Goal: Information Seeking & Learning: Learn about a topic

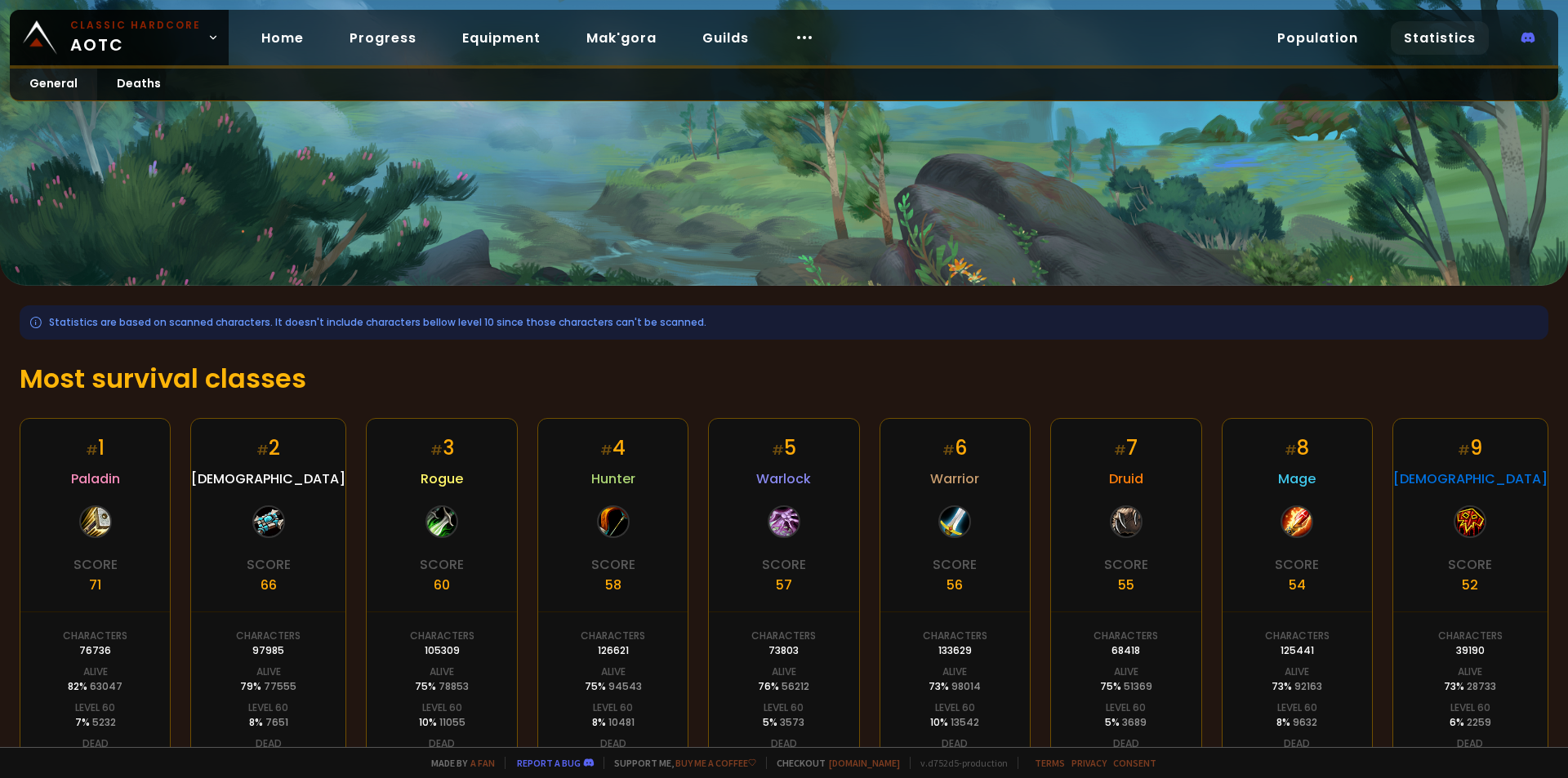
click at [424, 42] on div "Home Progress Equipment Mak'gora Guilds" at bounding box center [538, 38] width 618 height 53
click at [396, 40] on link "Progress" at bounding box center [382, 38] width 93 height 34
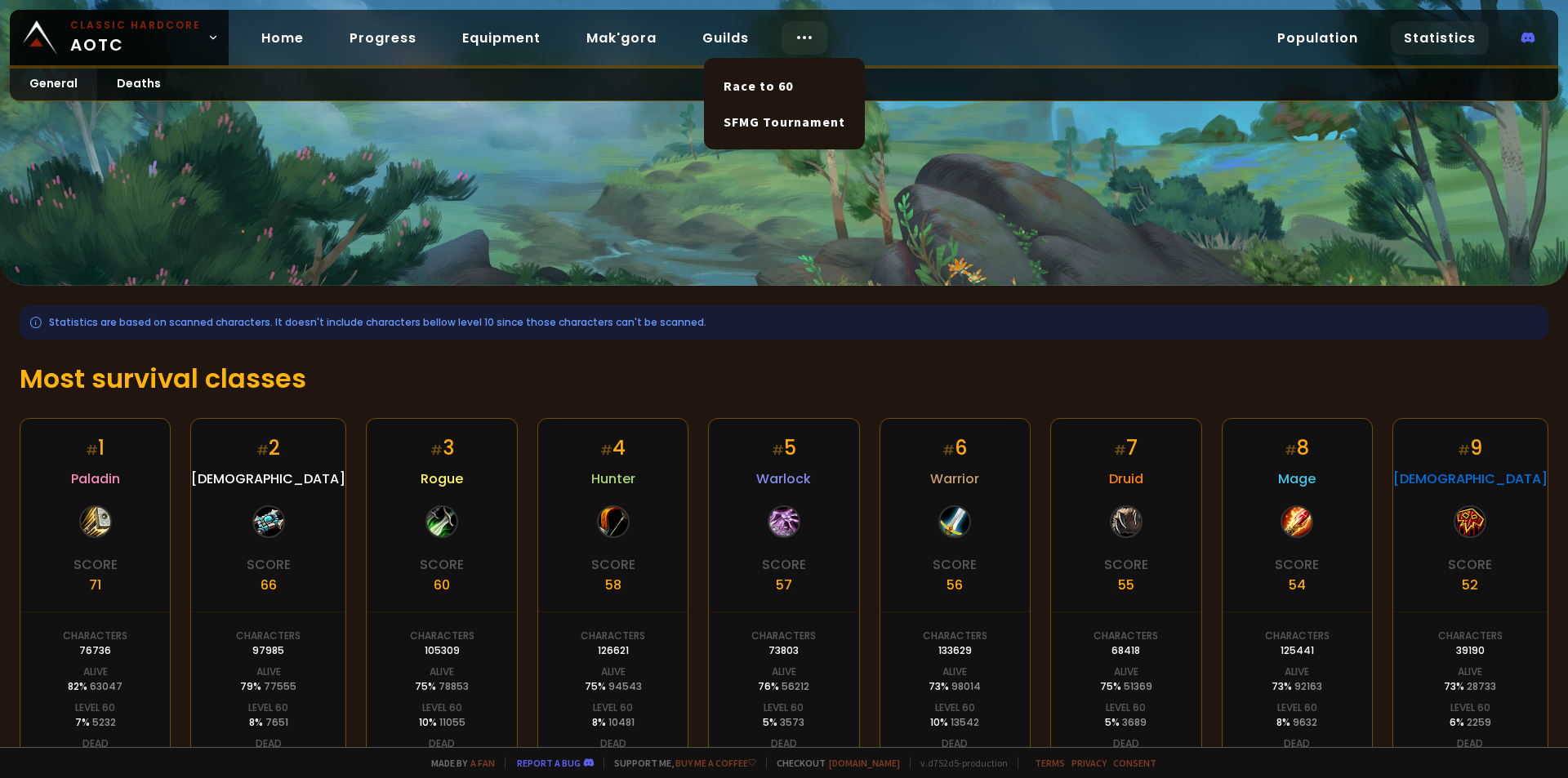
click at [795, 40] on icon at bounding box center [804, 38] width 19 height 19
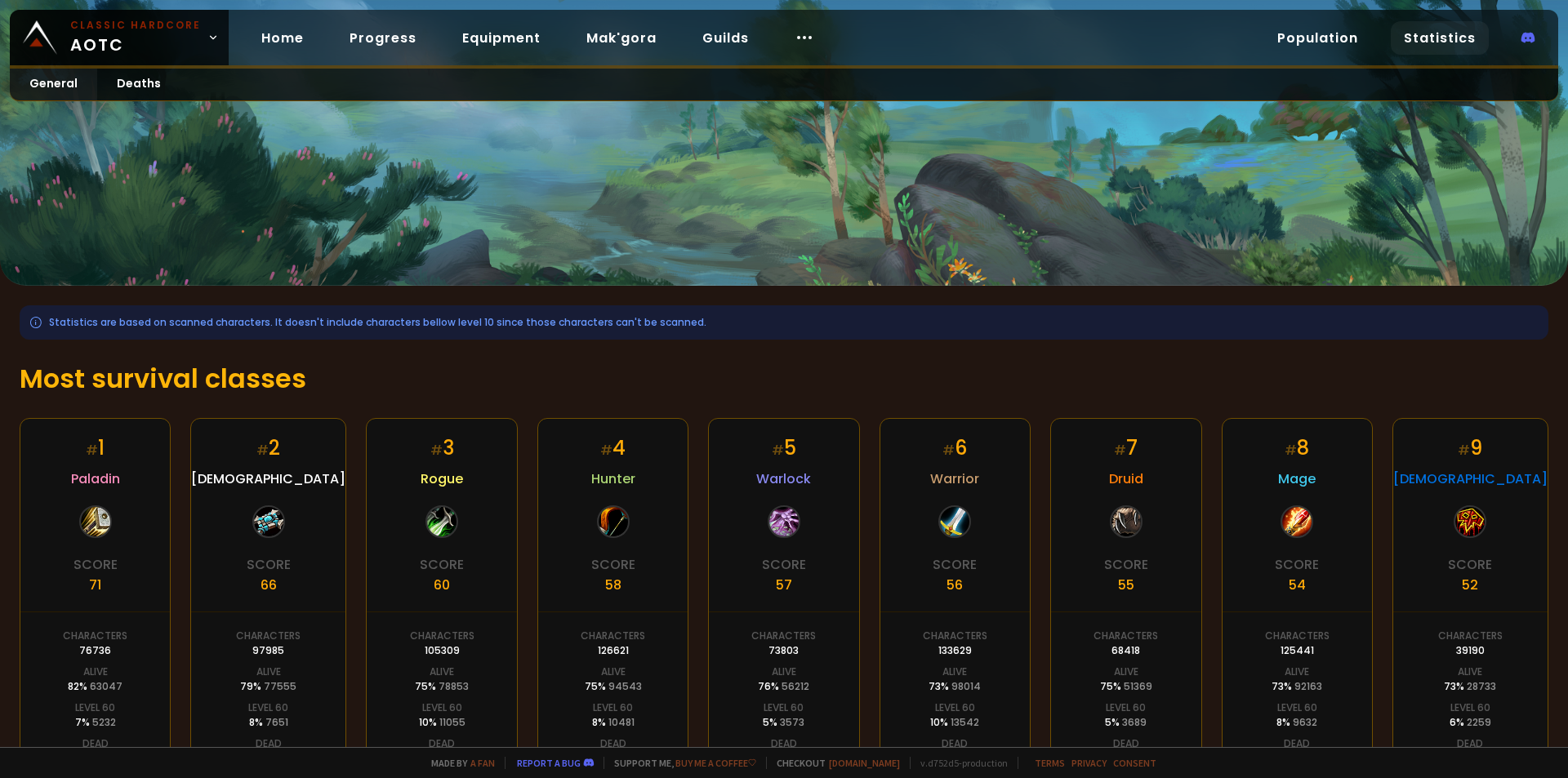
click at [613, 452] on div "# 4" at bounding box center [613, 448] width 25 height 29
click at [603, 488] on span "Hunter" at bounding box center [613, 478] width 44 height 20
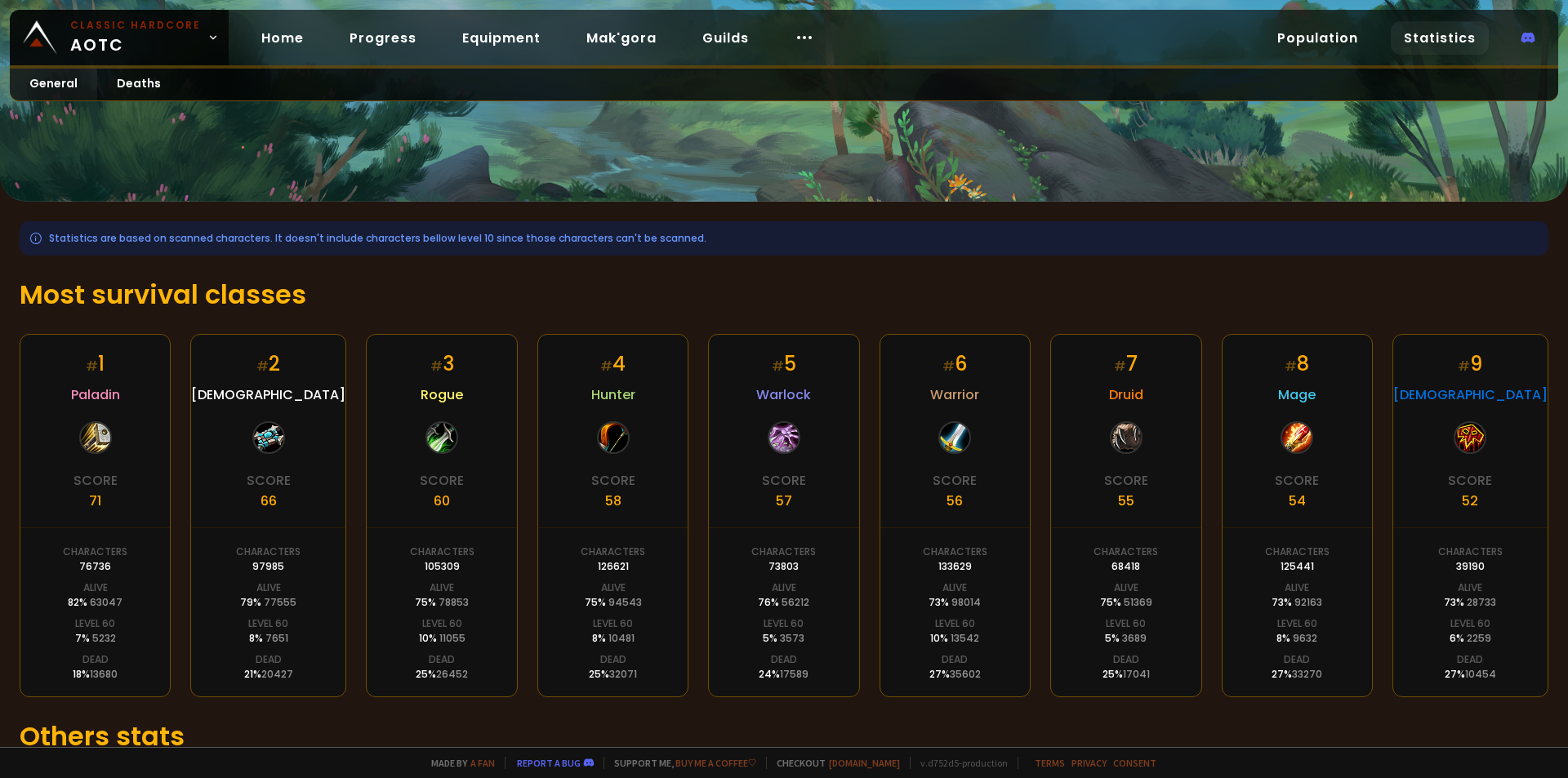
scroll to position [163, 0]
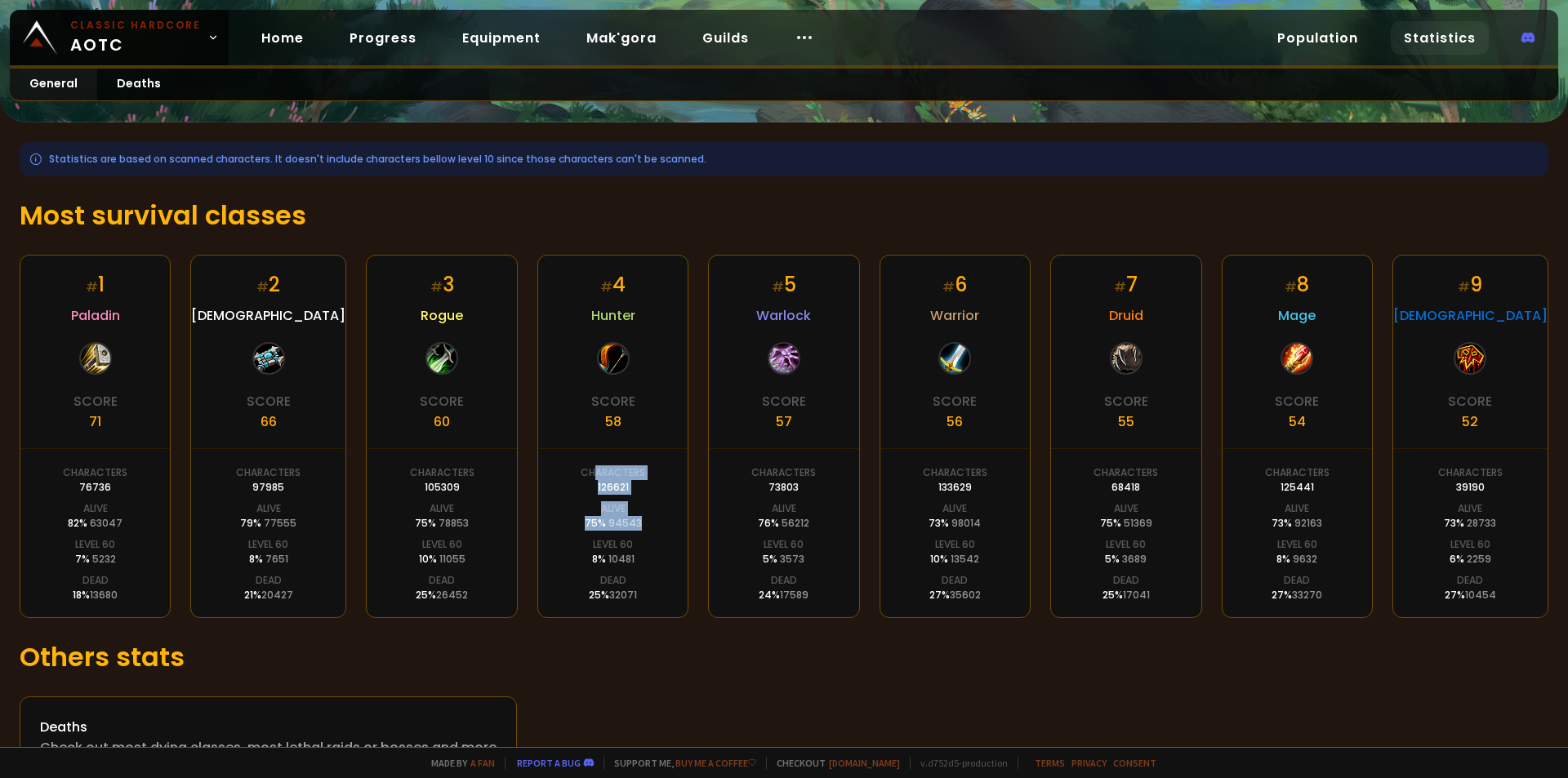
drag, startPoint x: 587, startPoint y: 474, endPoint x: 637, endPoint y: 499, distance: 55.9
click at [637, 499] on div "# 4 Hunter Score 58 Characters 126621 Alive 75 % 94543 Level 60 8 % 10481 Dead …" at bounding box center [612, 436] width 151 height 363
click at [624, 525] on span "94543" at bounding box center [625, 522] width 34 height 14
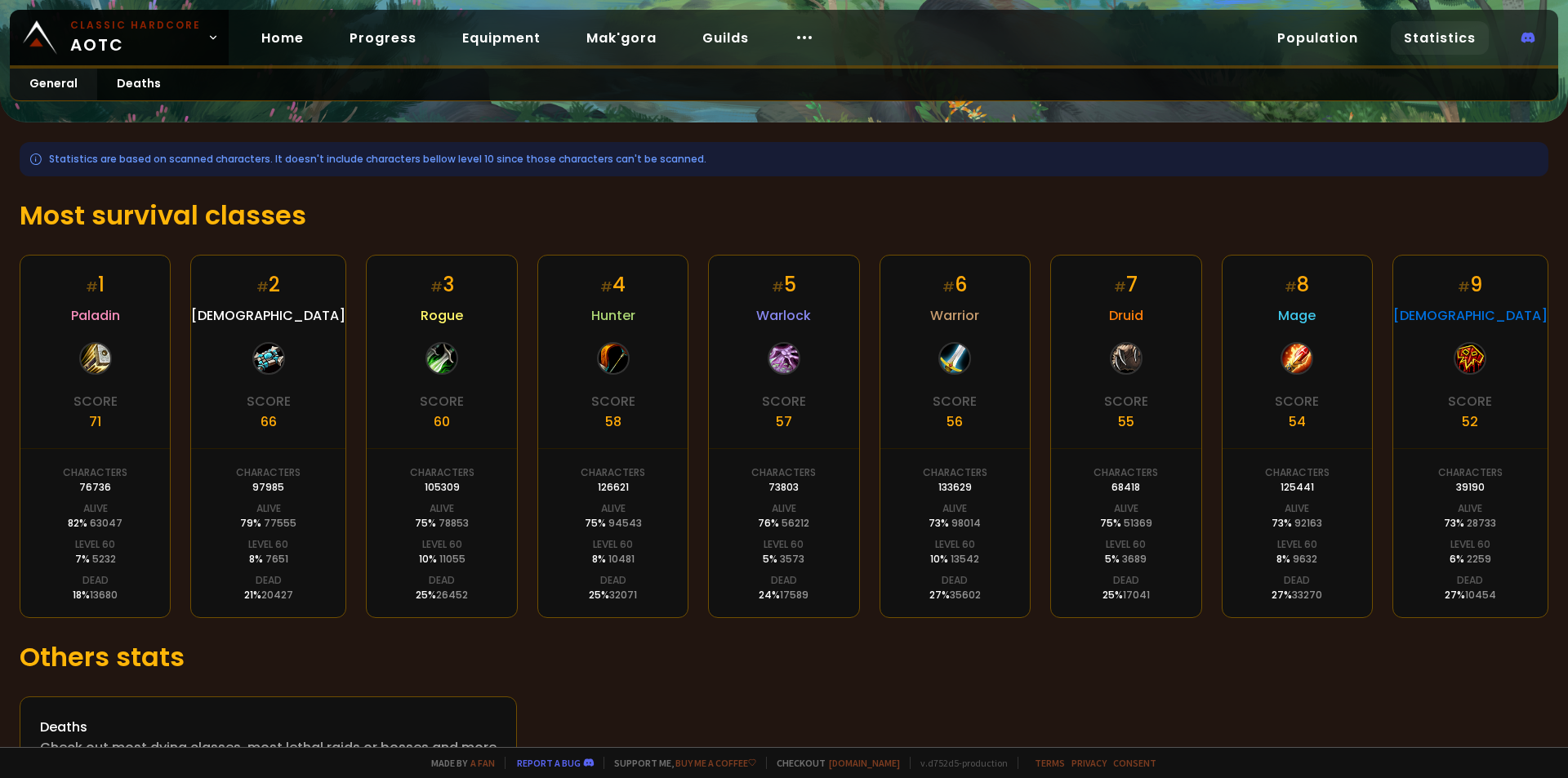
click at [632, 558] on div "# 4 Hunter Score 58 Characters 126621 Alive 75 % 94543 Level 60 8 % 10481 Dead …" at bounding box center [612, 436] width 151 height 363
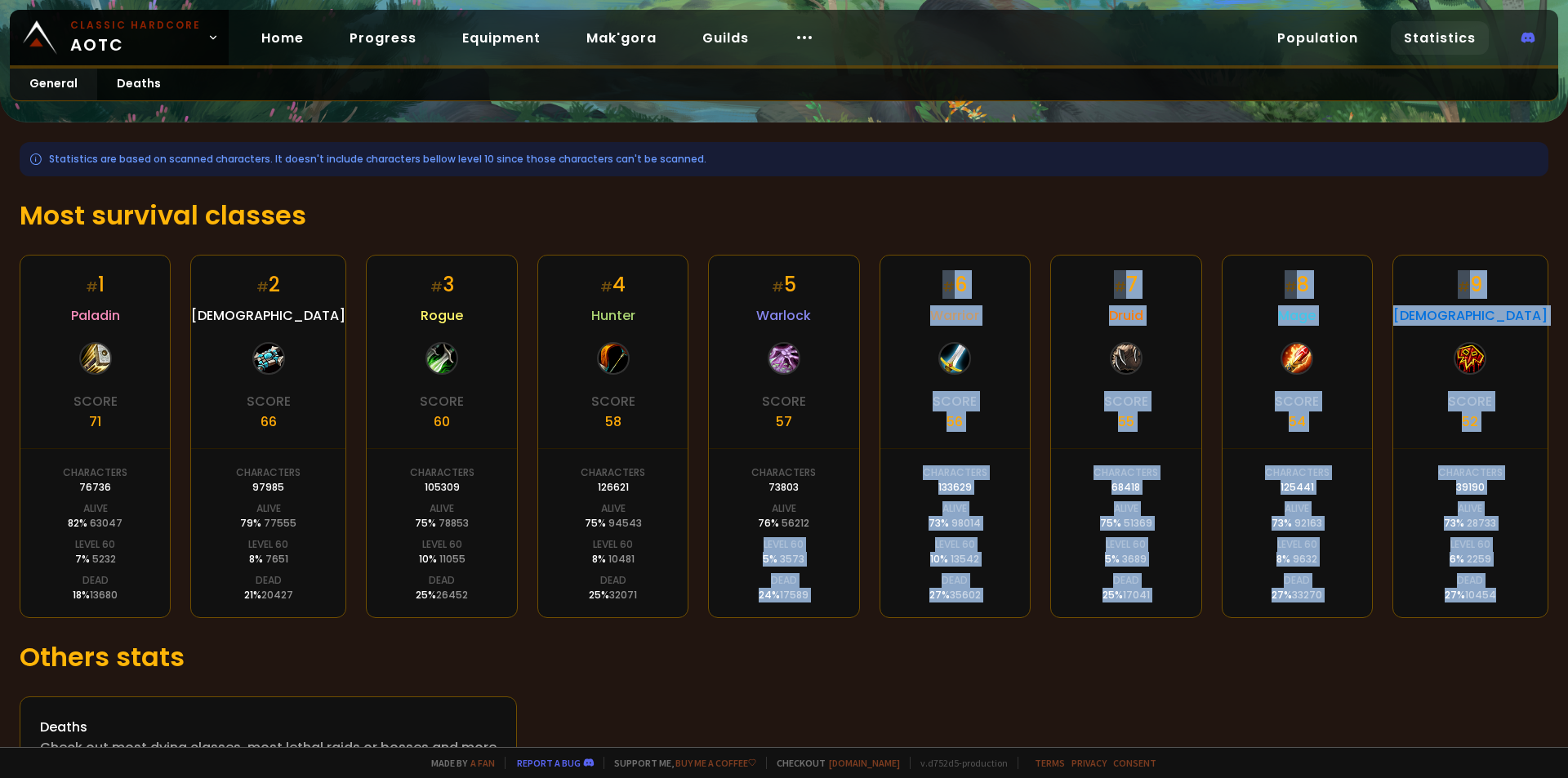
drag, startPoint x: 815, startPoint y: 553, endPoint x: 1483, endPoint y: 591, distance: 669.1
click at [1483, 591] on div "# 1 Paladin Score 71 Characters 76736 Alive 82 % 63047 Level 60 7 % 5232 Dead 1…" at bounding box center [783, 436] width 1528 height 363
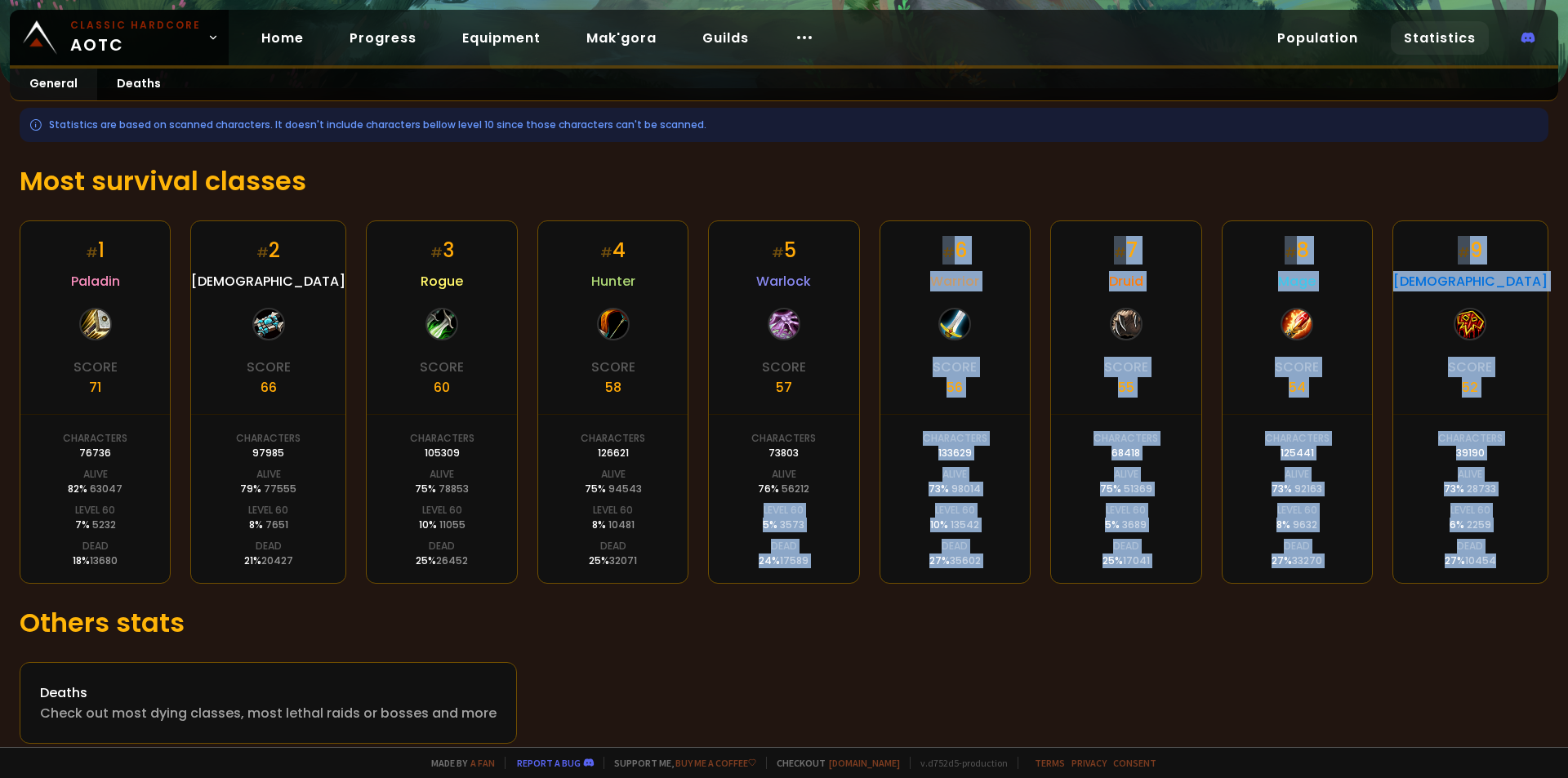
scroll to position [214, 0]
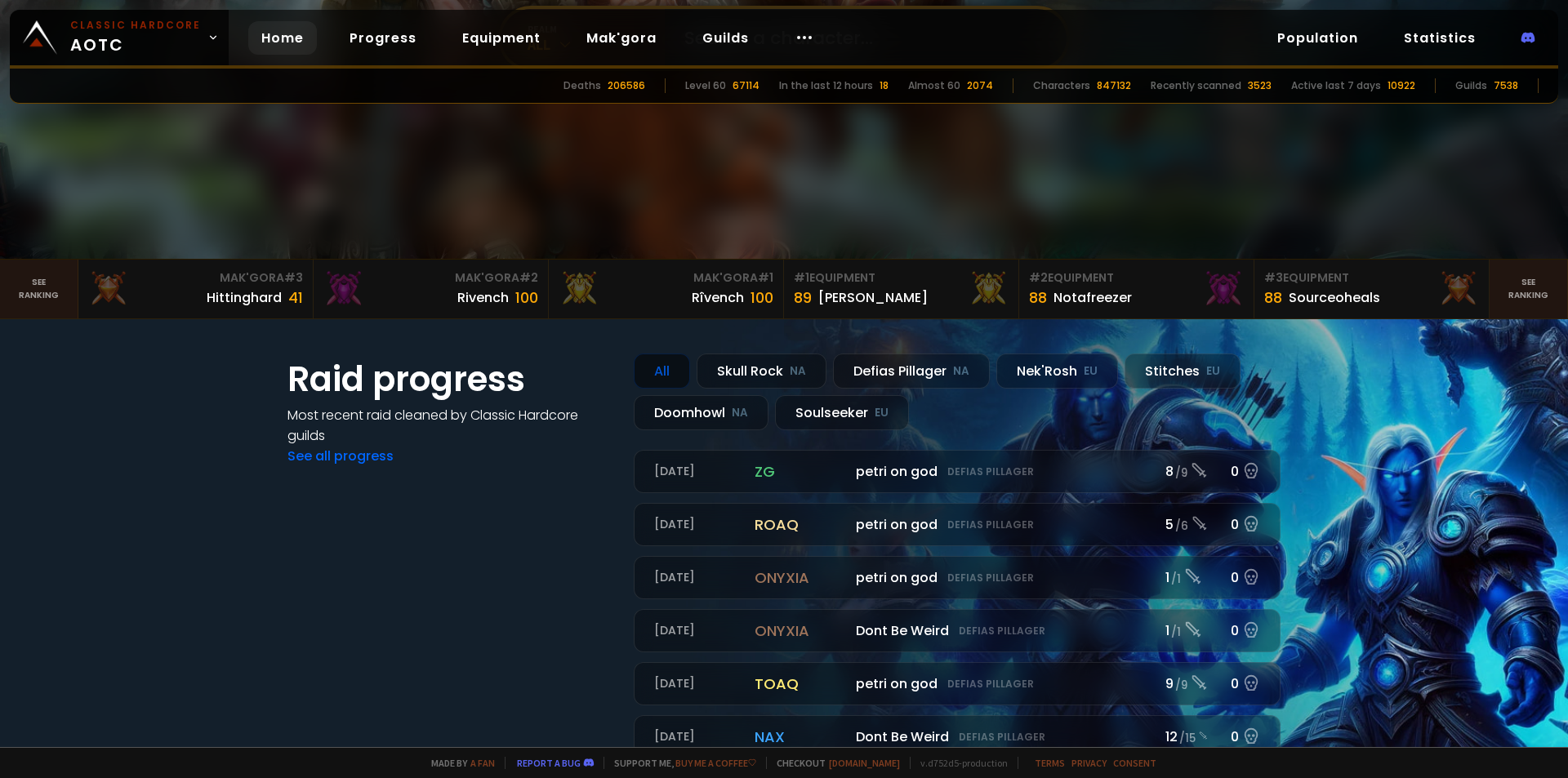
scroll to position [245, 0]
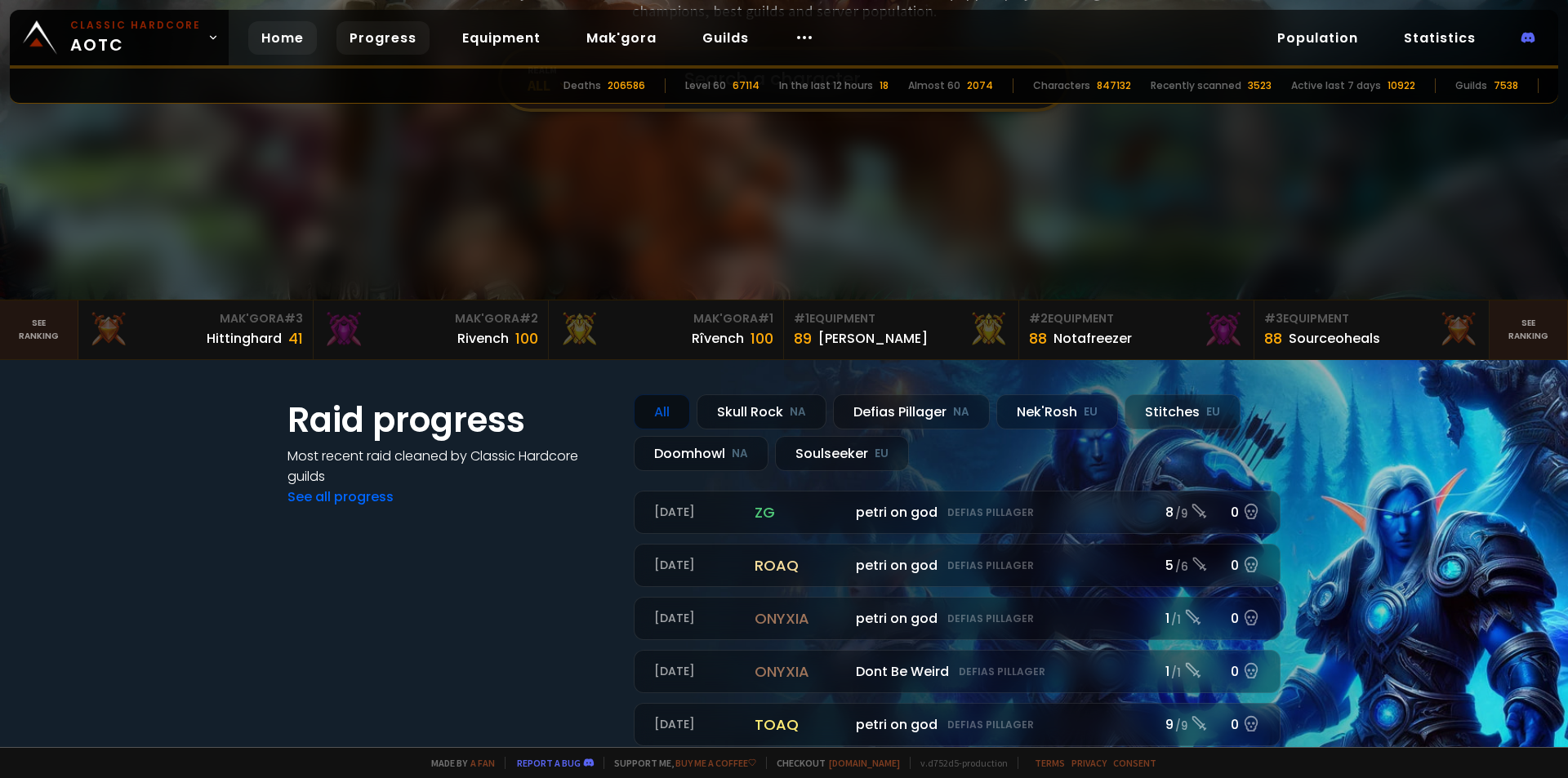
click at [384, 35] on link "Progress" at bounding box center [382, 38] width 93 height 34
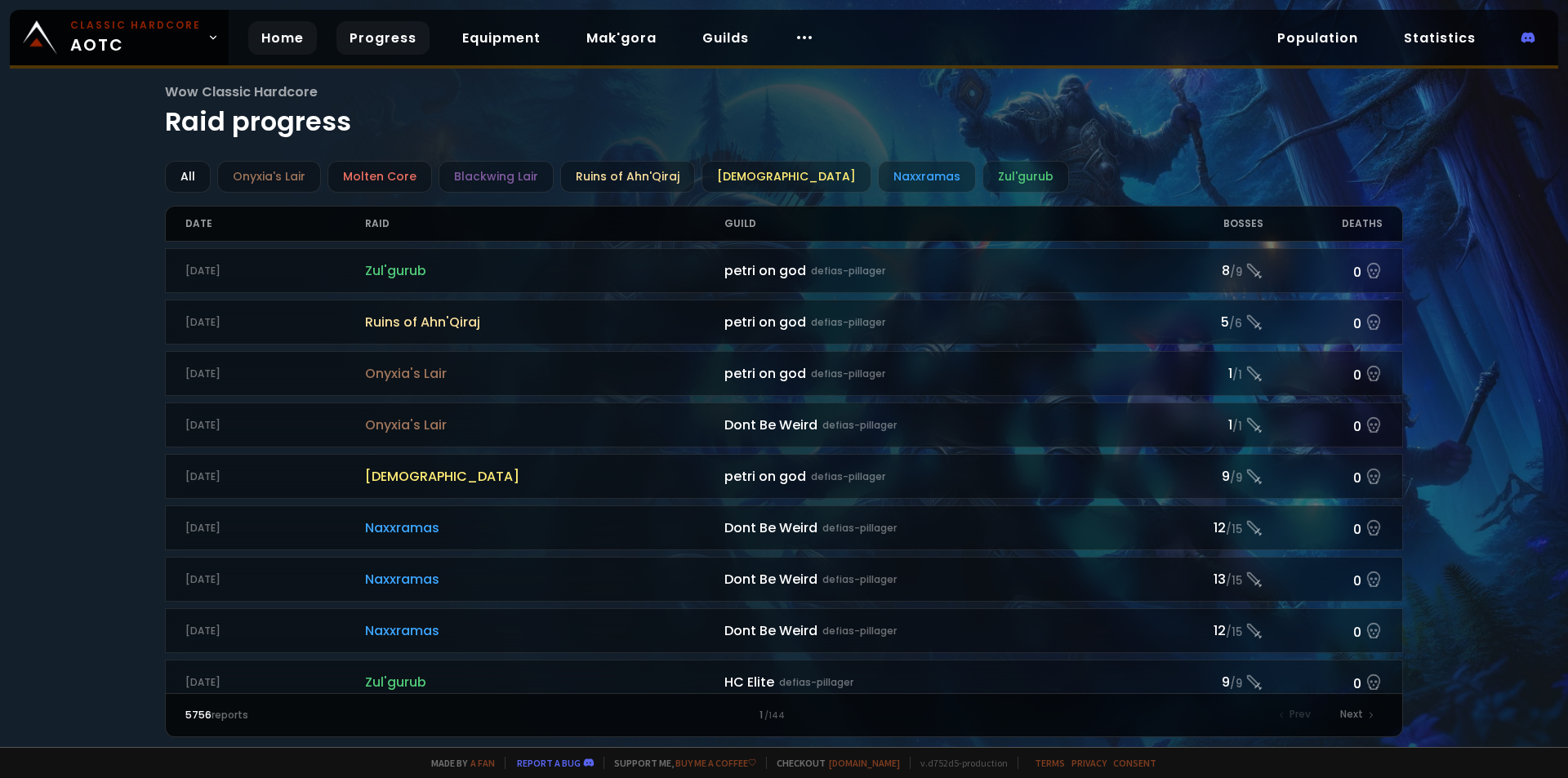
click at [289, 24] on link "Home" at bounding box center [282, 38] width 69 height 34
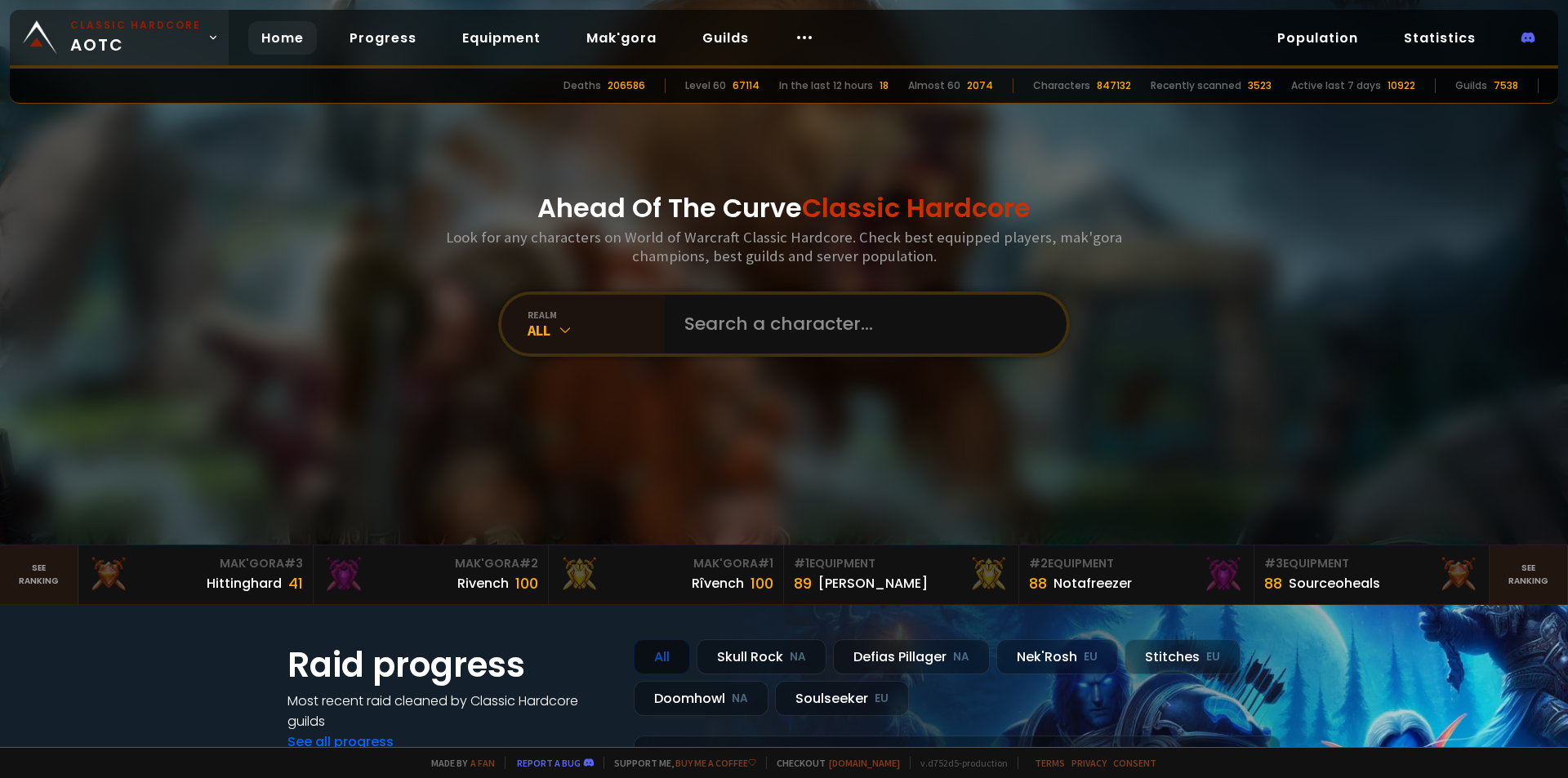
click at [129, 24] on small "Classic Hardcore" at bounding box center [135, 25] width 130 height 14
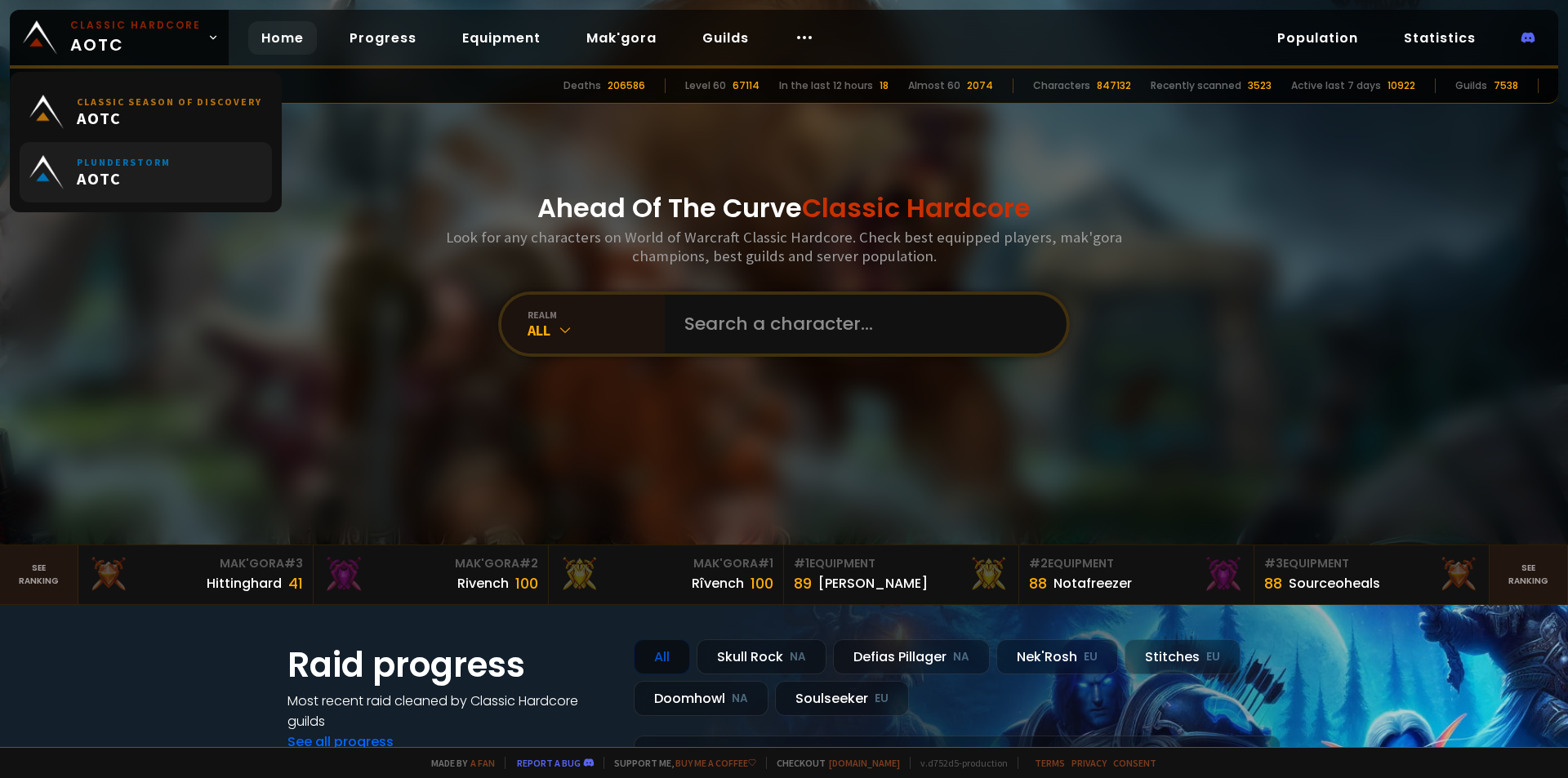
click at [140, 182] on span "AOTC" at bounding box center [123, 178] width 94 height 20
